Goal: Task Accomplishment & Management: Complete application form

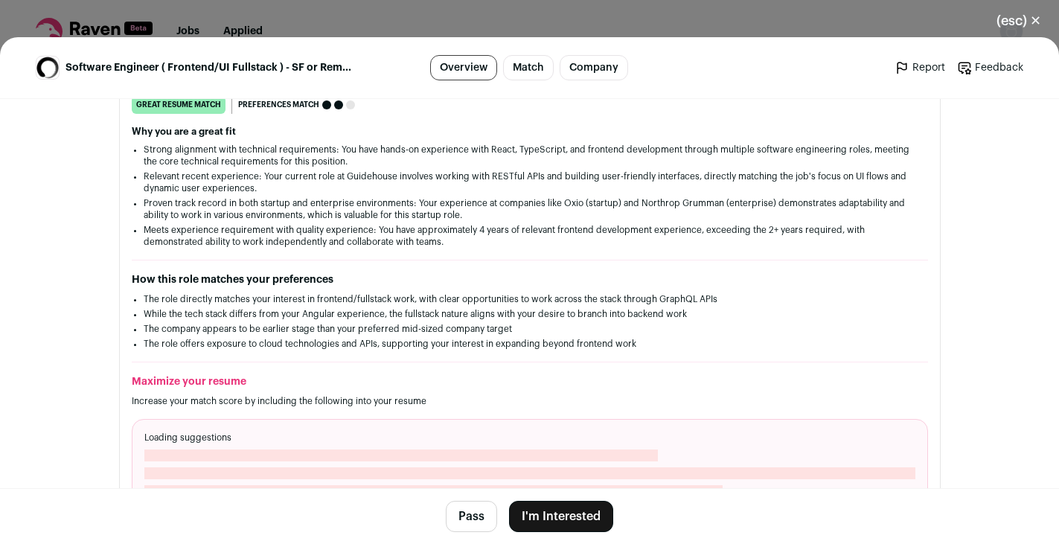
scroll to position [257, 0]
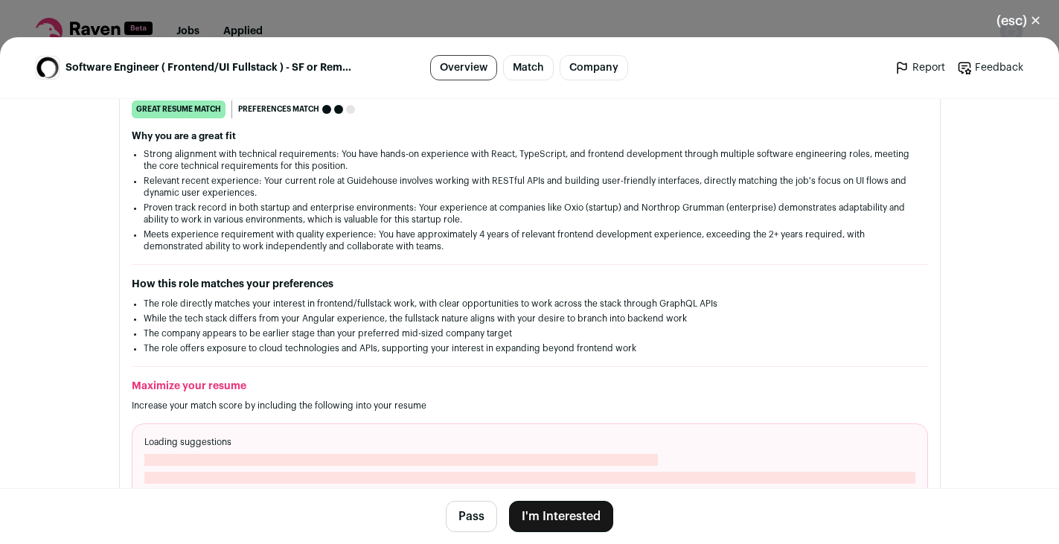
click at [564, 503] on button "I'm Interested" at bounding box center [561, 516] width 104 height 31
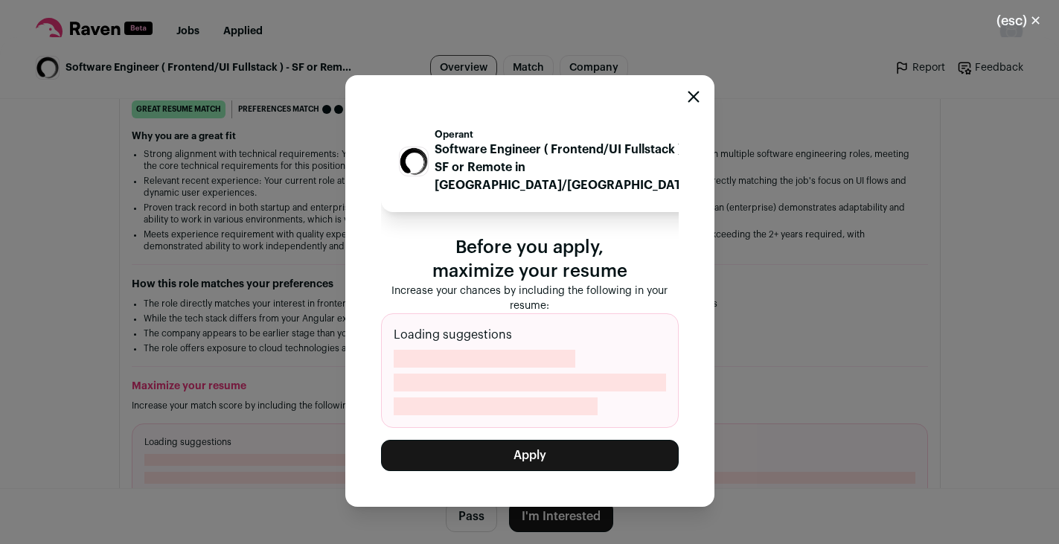
click at [552, 452] on button "Apply" at bounding box center [530, 455] width 298 height 31
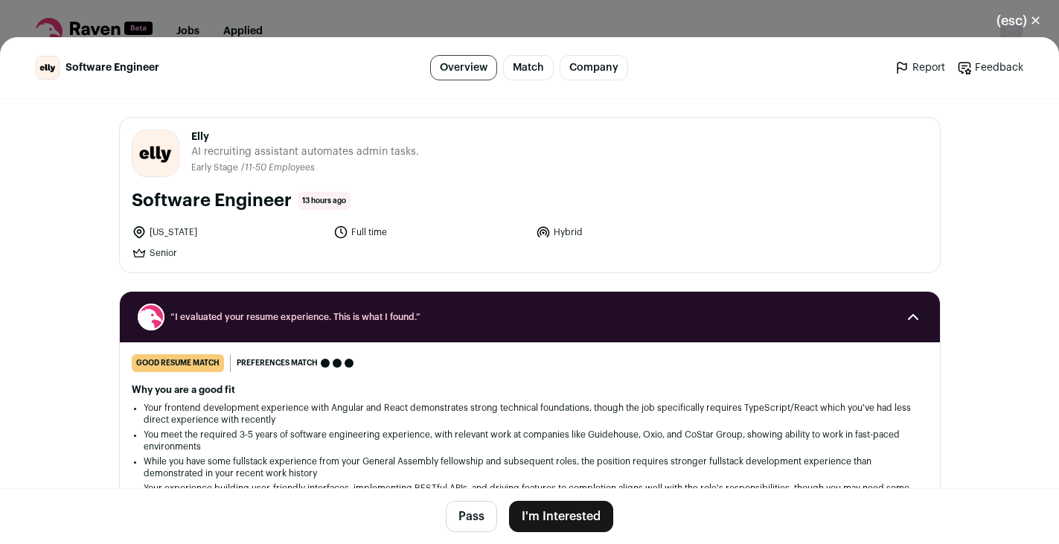
click at [584, 517] on button "I'm Interested" at bounding box center [561, 516] width 104 height 31
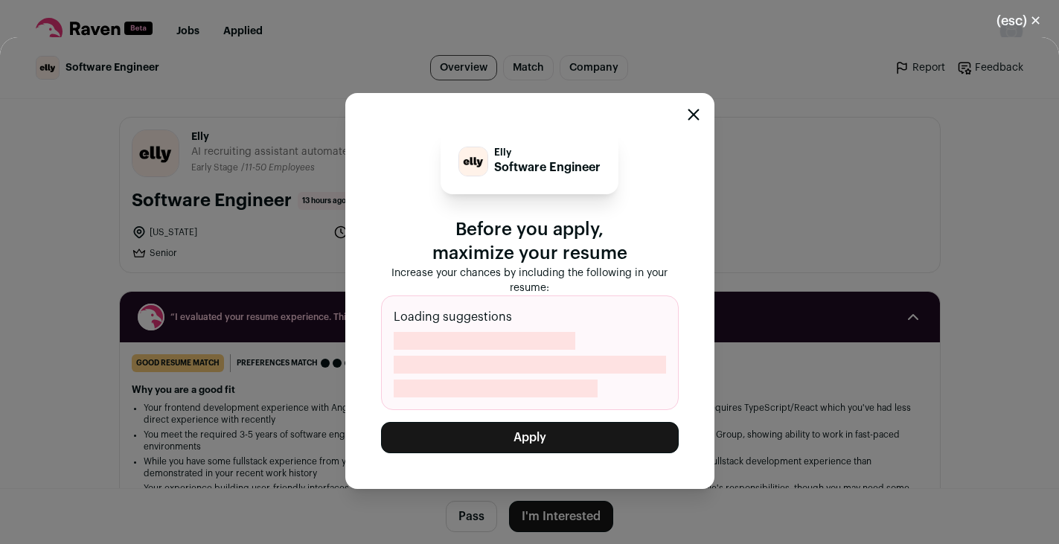
click at [585, 440] on button "Apply" at bounding box center [530, 437] width 298 height 31
